Goal: Information Seeking & Learning: Learn about a topic

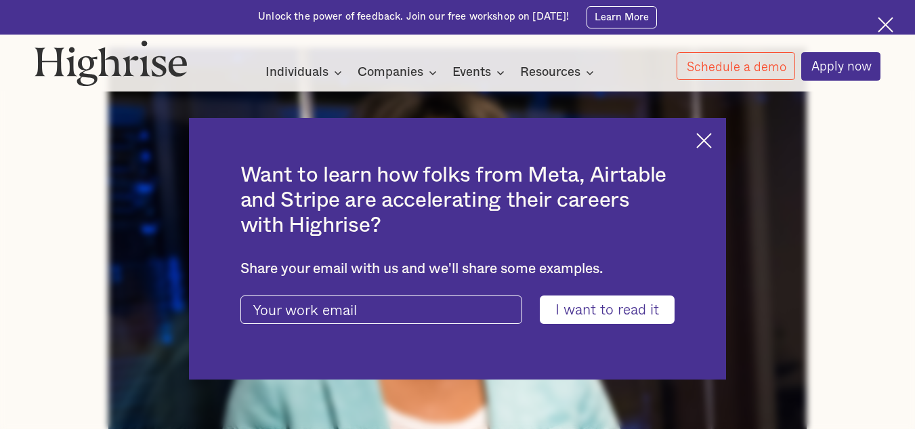
scroll to position [442, 0]
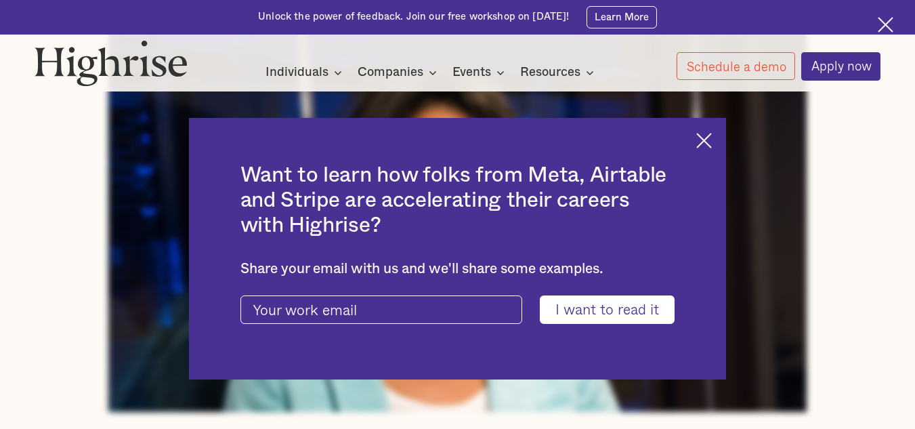
click at [712, 136] on img at bounding box center [705, 141] width 16 height 16
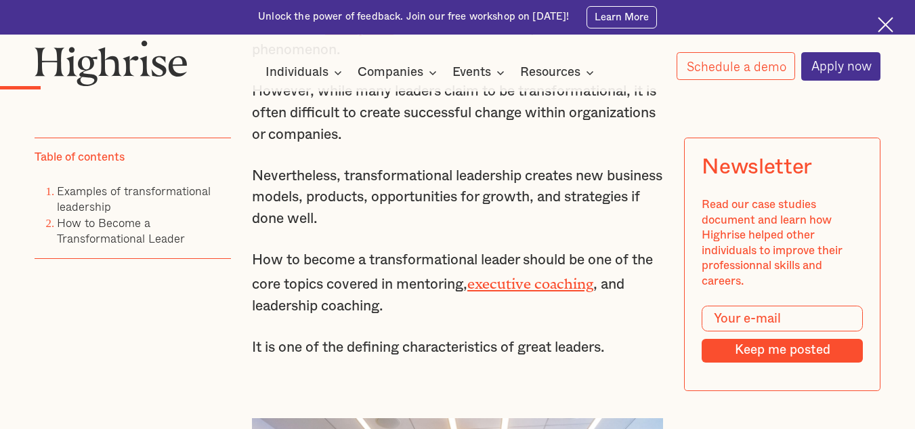
scroll to position [966, 0]
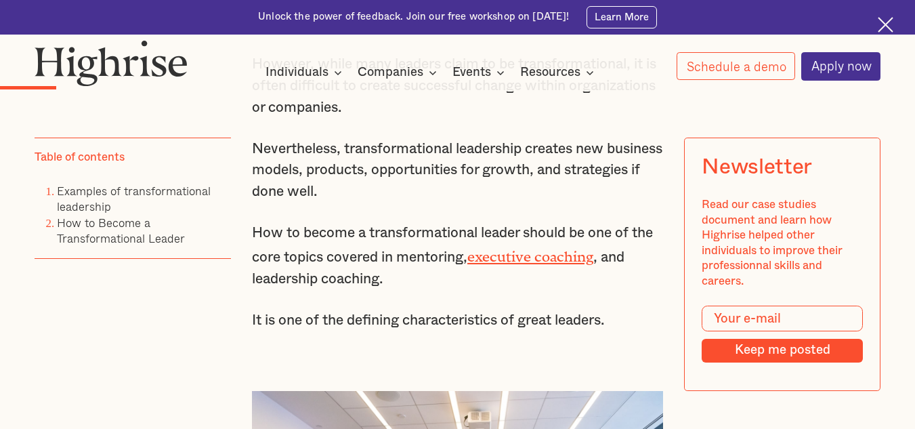
click at [883, 22] on img at bounding box center [886, 25] width 16 height 16
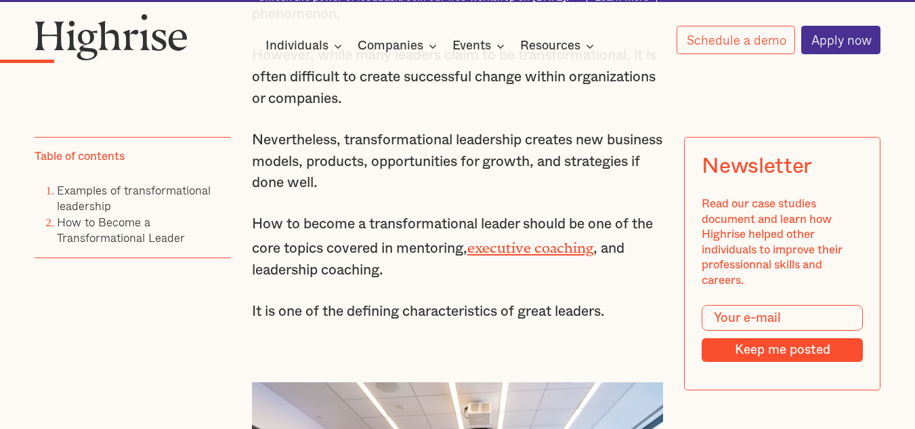
scroll to position [932, 0]
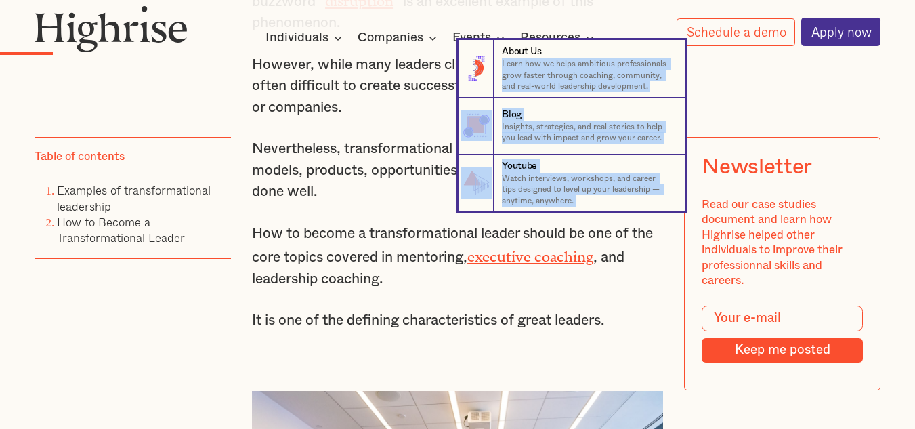
drag, startPoint x: 535, startPoint y: 6, endPoint x: 545, endPoint y: 60, distance: 54.4
click at [545, 46] on div "How It Works Individuals Programs 1 Highrise Leader A 6-month program to grow l…" at bounding box center [457, 25] width 915 height 41
click at [304, 125] on nav "8 About Us Learn how we helps ambitious professionals grow faster through coach…" at bounding box center [457, 125] width 915 height 171
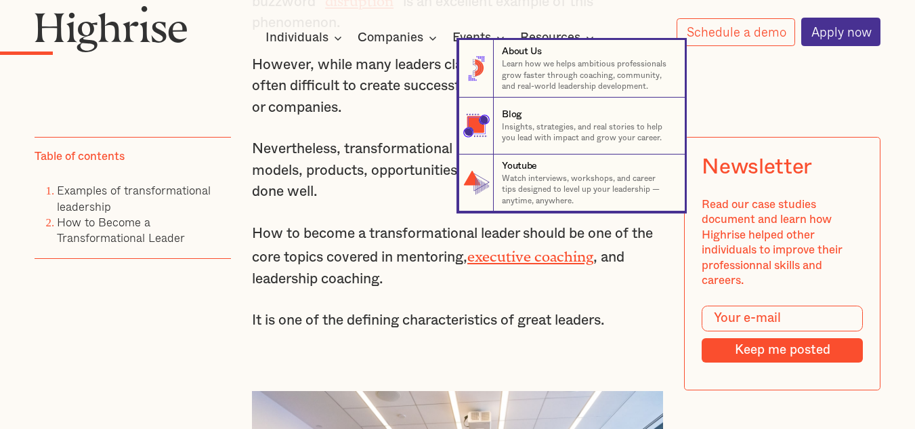
click at [341, 148] on nav "8 About Us Learn how we helps ambitious professionals grow faster through coach…" at bounding box center [457, 125] width 915 height 171
click at [370, 130] on nav "8 About Us Learn how we helps ambitious professionals grow faster through coach…" at bounding box center [457, 125] width 915 height 171
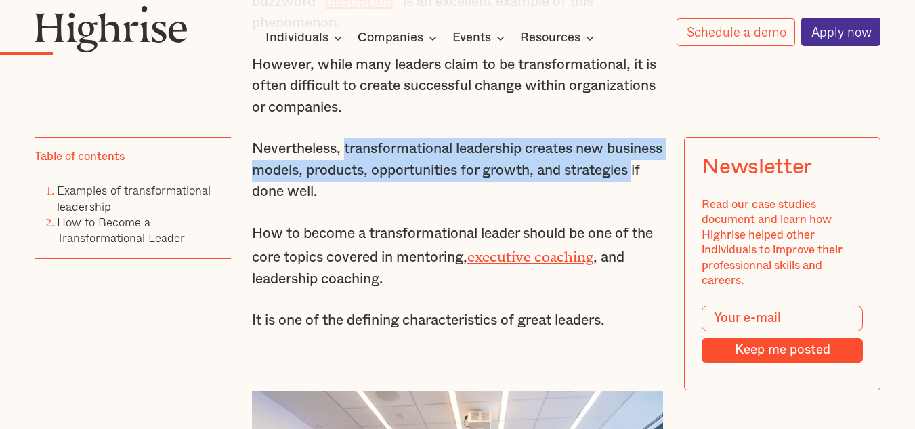
drag, startPoint x: 346, startPoint y: 154, endPoint x: 322, endPoint y: 201, distance: 52.1
click at [322, 201] on p "Nevertheless, transformational leadership creates new business models, products…" at bounding box center [457, 170] width 411 height 64
copy p "transformational leadership creates new business models, products, opportunitie…"
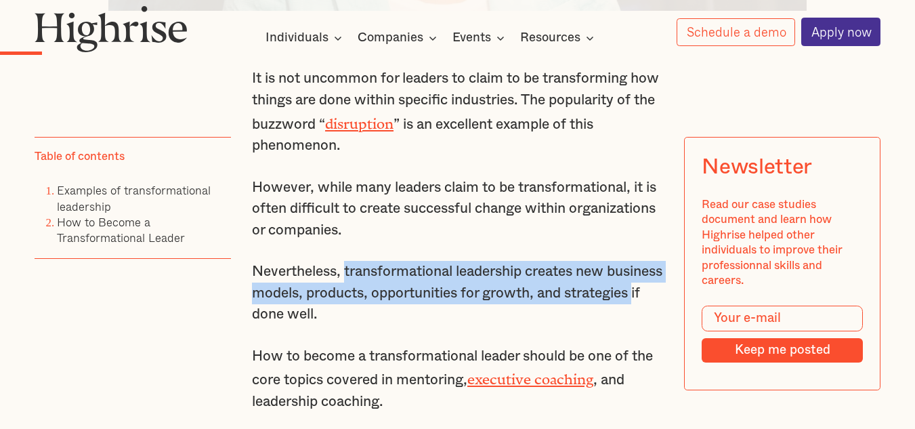
scroll to position [823, 0]
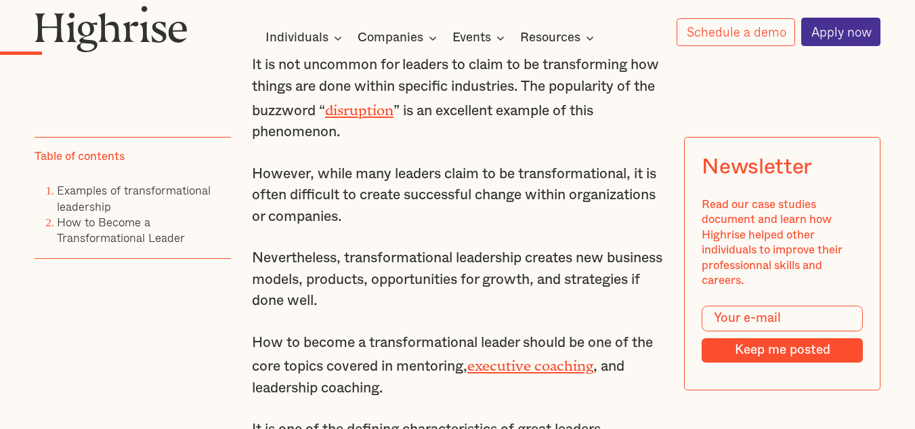
click at [652, 214] on p "However, while many leaders claim to be transformational, it is often difficult…" at bounding box center [457, 195] width 411 height 64
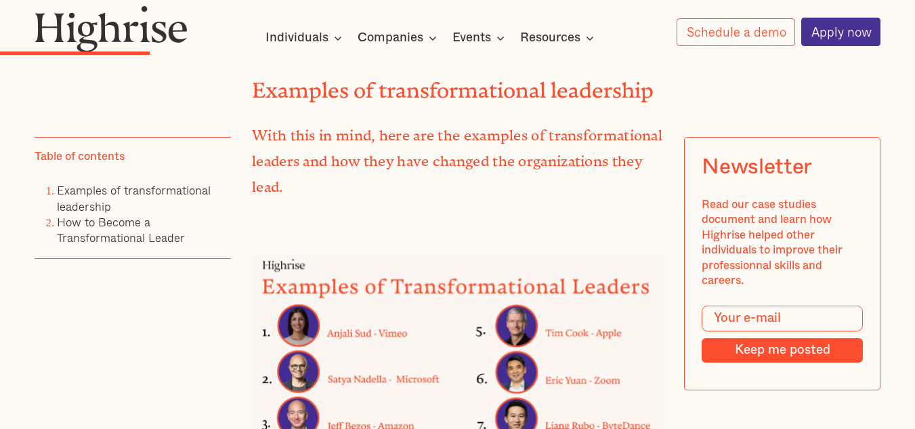
scroll to position [1644, 0]
